Goal: Use online tool/utility: Use online tool/utility

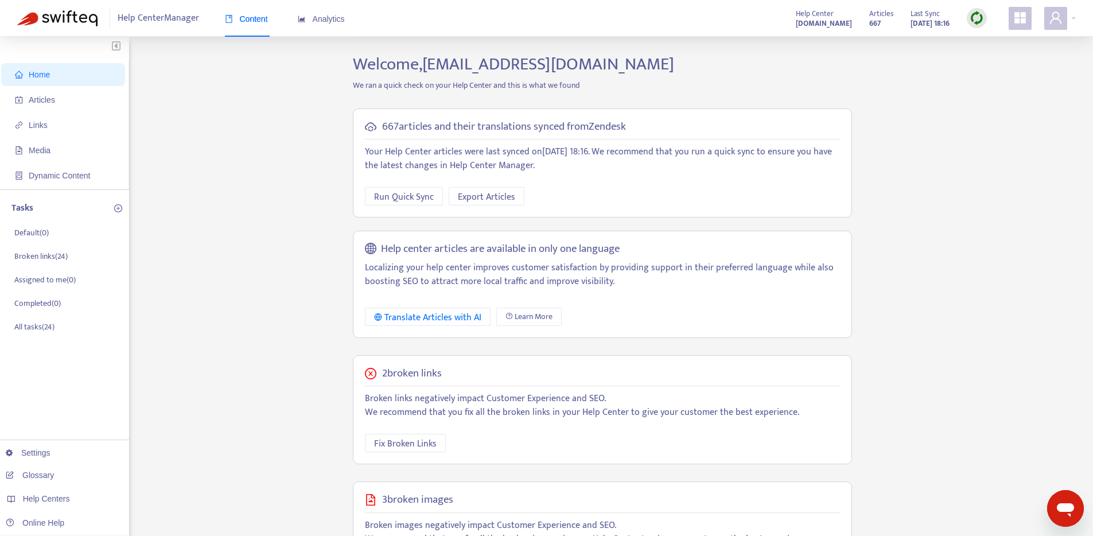
click at [979, 16] on img at bounding box center [977, 18] width 14 height 14
click at [991, 61] on link "Full Sync" at bounding box center [996, 59] width 41 height 13
click at [992, 274] on div "Home Articles Links Media Dynamic Content Tasks Default ( 0 ) Broken links ( 24…" at bounding box center [546, 392] width 1059 height 677
